Goal: Task Accomplishment & Management: Use online tool/utility

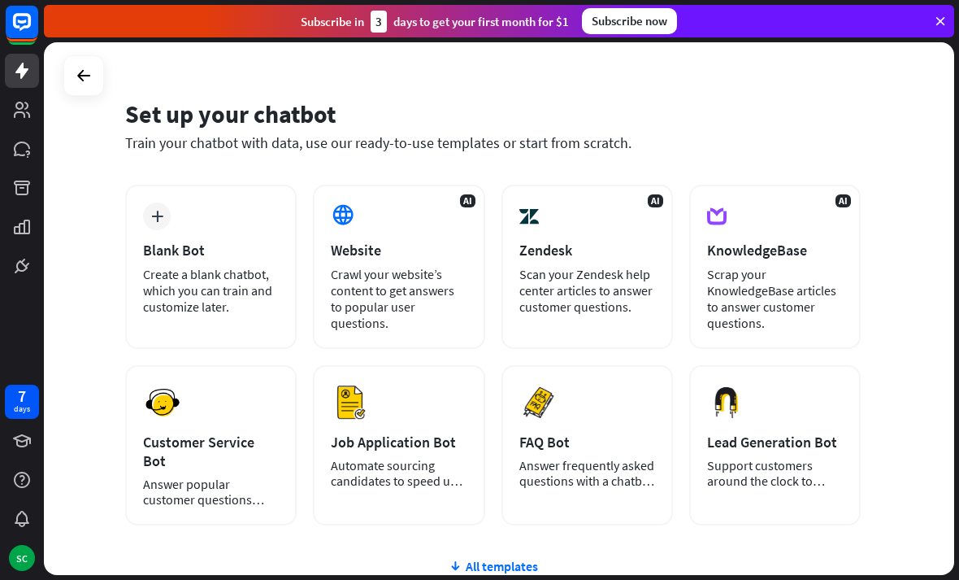
scroll to position [32, 0]
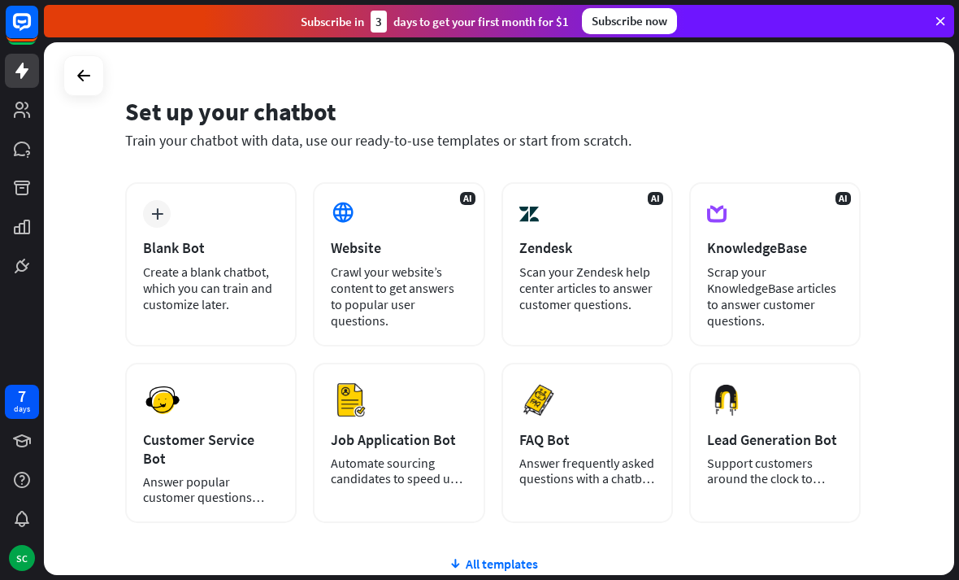
click at [98, 84] on div at bounding box center [83, 75] width 31 height 31
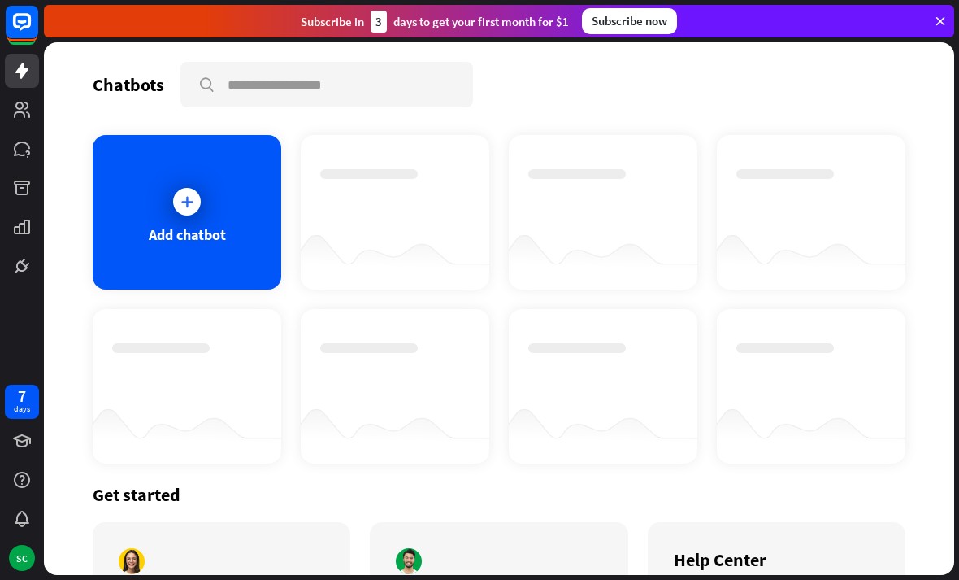
scroll to position [0, 0]
click at [33, 115] on link at bounding box center [22, 110] width 34 height 34
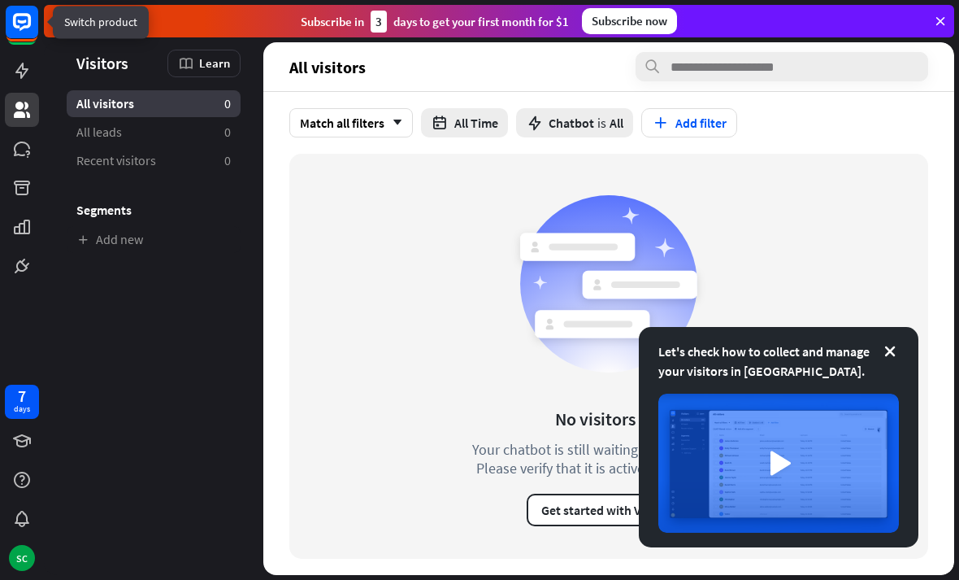
click at [24, 28] on icon at bounding box center [22, 22] width 18 height 18
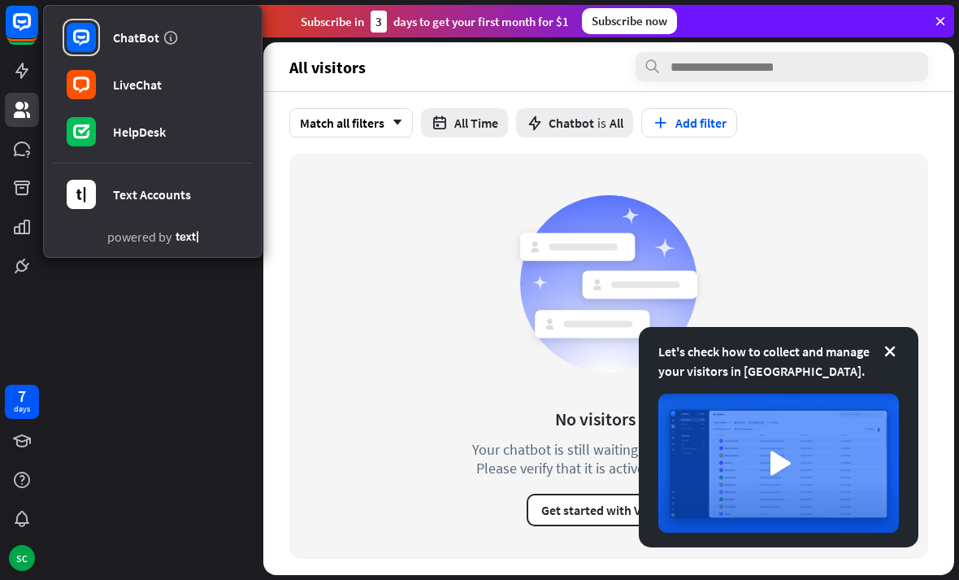
click at [153, 361] on aside "Let's check how to collect and manage your visitors in [GEOGRAPHIC_DATA]. Visit…" at bounding box center [153, 308] width 219 height 532
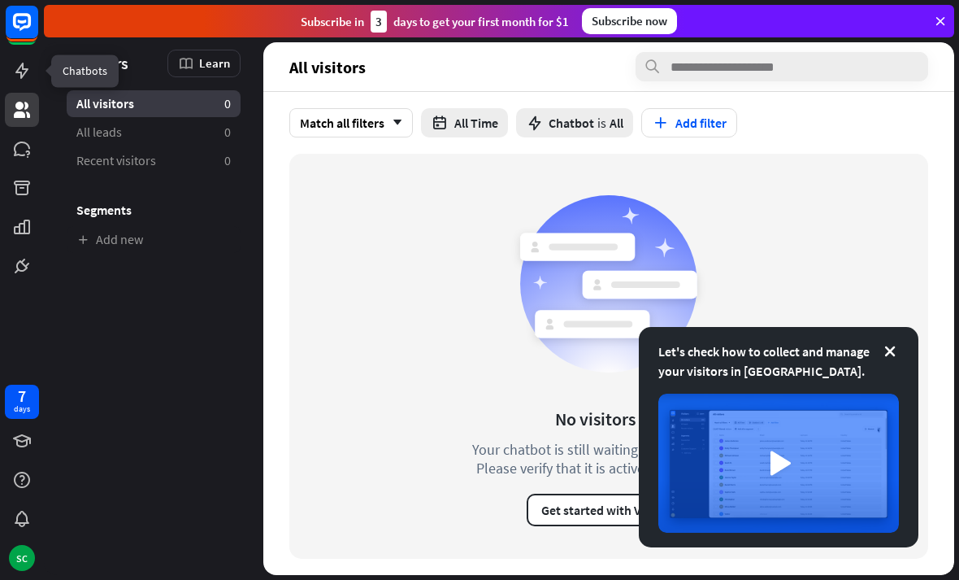
click at [28, 85] on link at bounding box center [22, 71] width 34 height 34
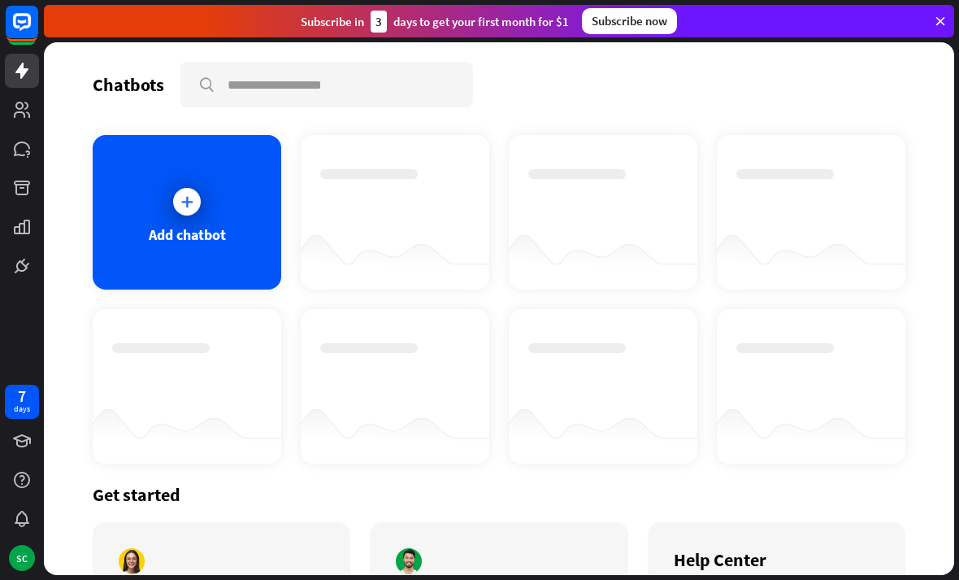
click at [140, 225] on div "Add chatbot" at bounding box center [187, 212] width 189 height 154
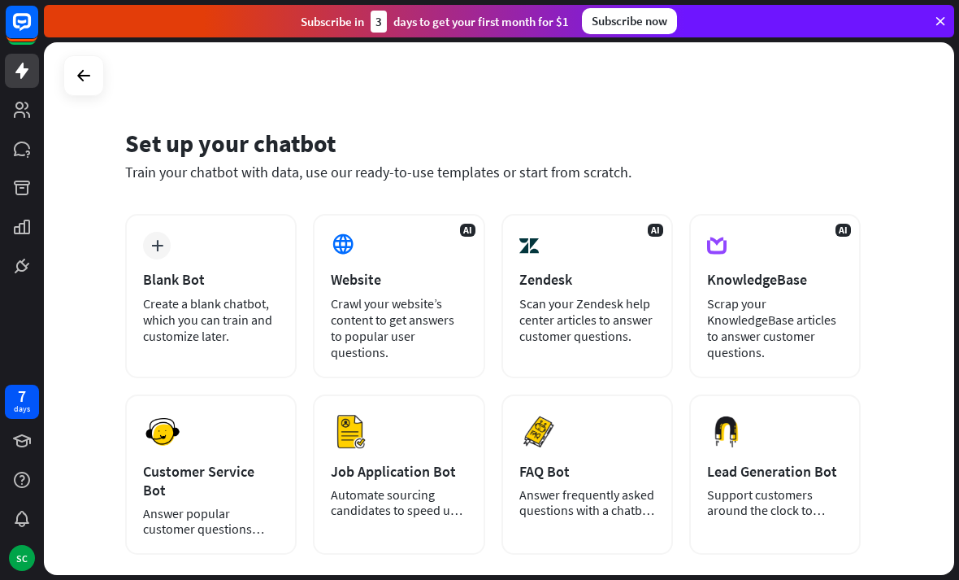
click at [180, 277] on div "Blank Bot" at bounding box center [211, 279] width 136 height 19
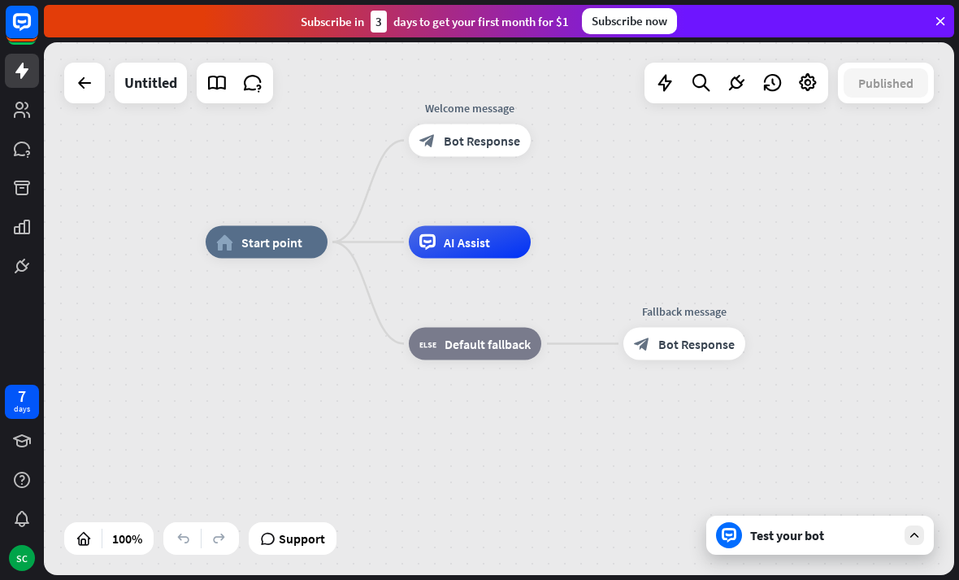
click at [6, 27] on rect at bounding box center [22, 22] width 33 height 33
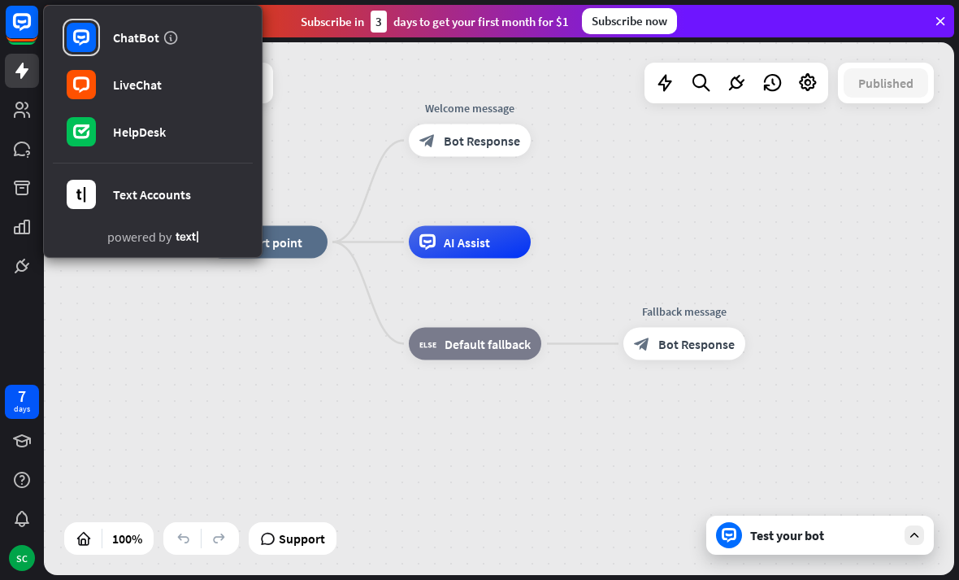
click at [11, 276] on link at bounding box center [22, 266] width 34 height 34
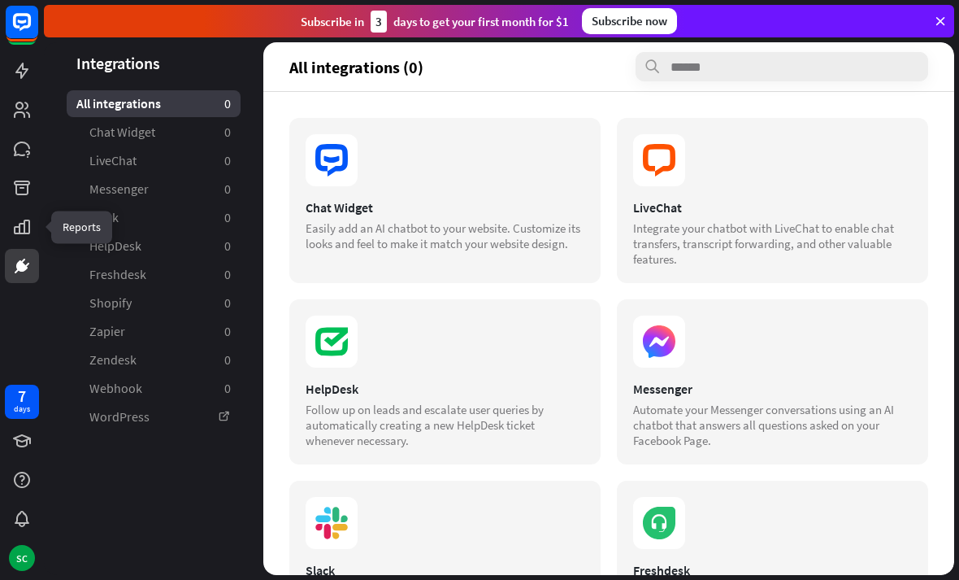
click at [0, 0] on icon at bounding box center [0, 0] width 0 height 0
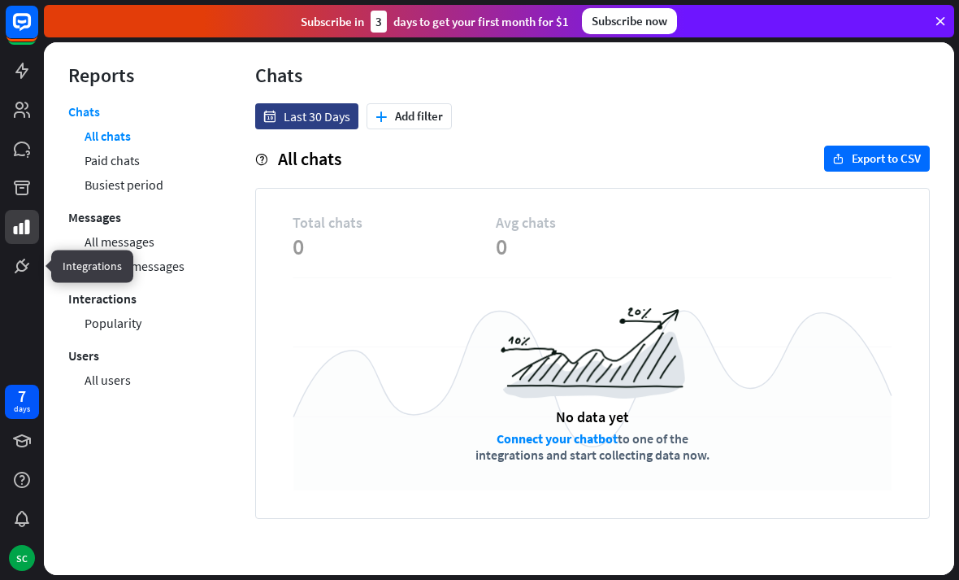
click at [0, 0] on icon at bounding box center [0, 0] width 0 height 0
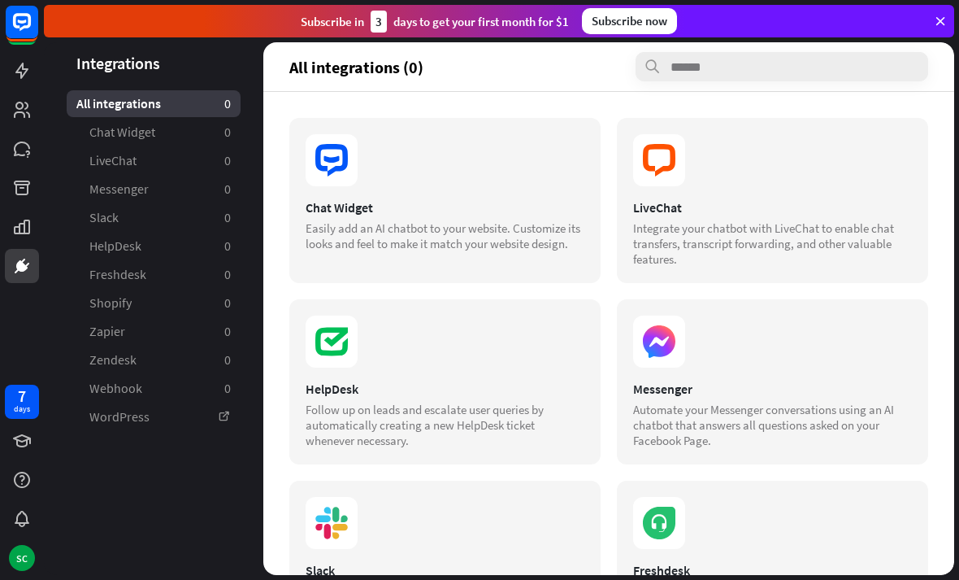
click at [162, 558] on aside "Integrations All integrations 0 Chat Widget 0 LiveChat 0 Messenger 0 Slack 0 He…" at bounding box center [153, 308] width 219 height 532
click at [0, 0] on icon at bounding box center [0, 0] width 0 height 0
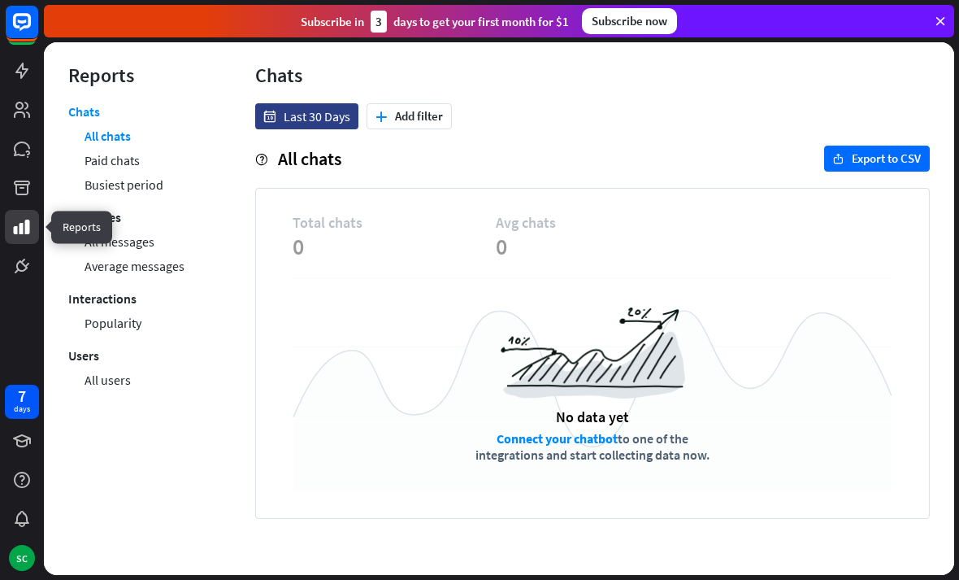
click at [0, 0] on icon at bounding box center [0, 0] width 0 height 0
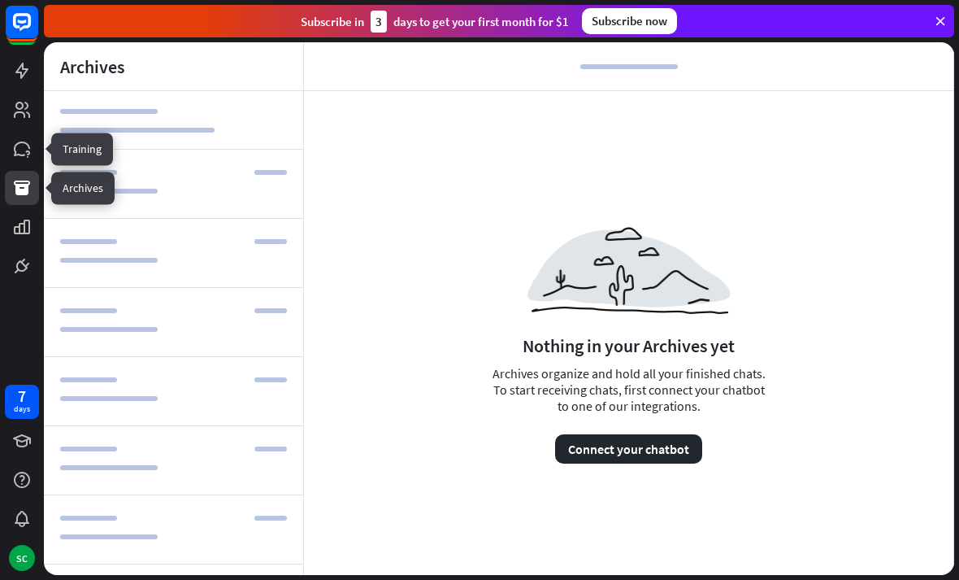
click at [0, 0] on icon at bounding box center [0, 0] width 0 height 0
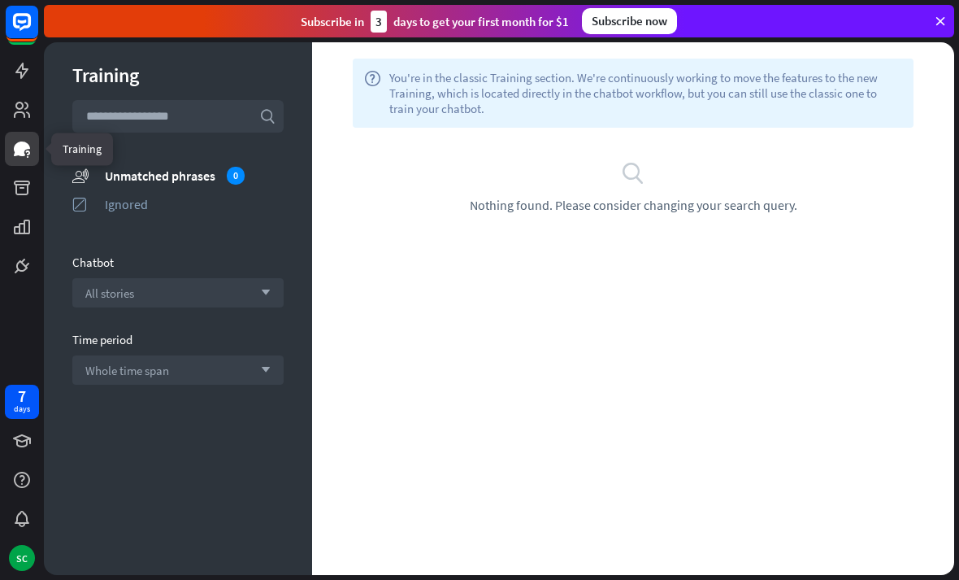
click at [18, 120] on link at bounding box center [22, 110] width 34 height 34
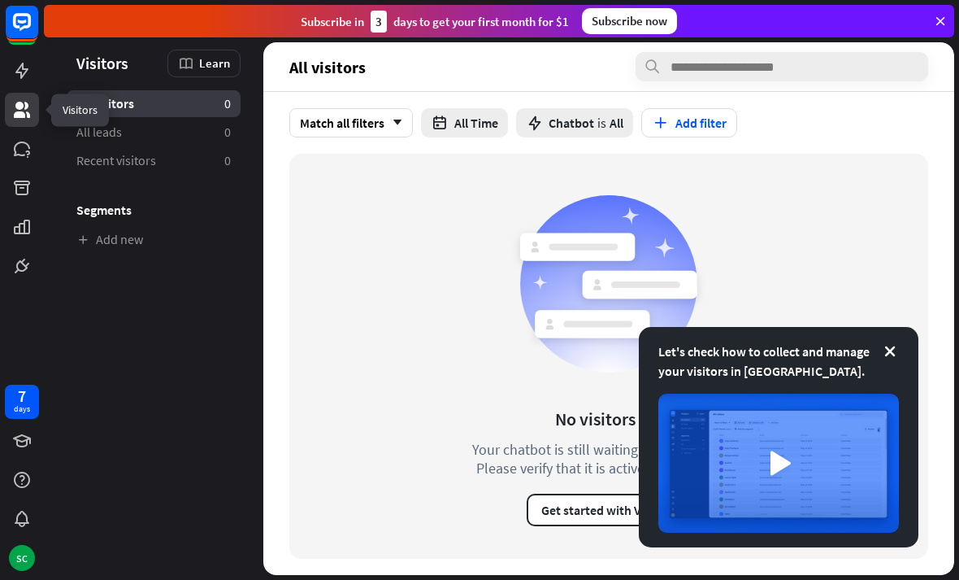
click at [18, 83] on link at bounding box center [22, 71] width 34 height 34
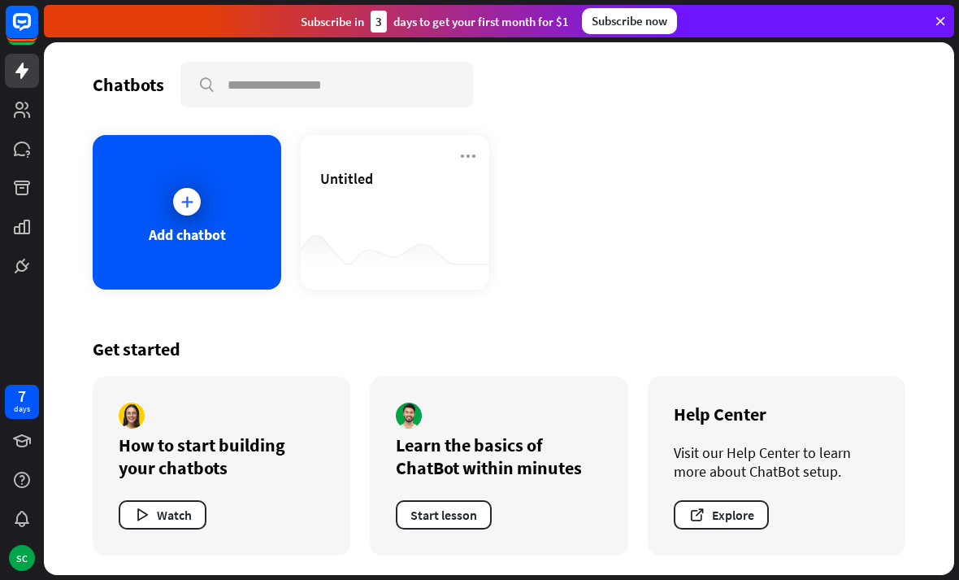
click at [142, 359] on div "Get started" at bounding box center [499, 348] width 813 height 23
click at [731, 326] on div "Get started How to start building your chatbots Watch Learn the basics of ChatB…" at bounding box center [499, 446] width 813 height 257
